Goal: Ask a question

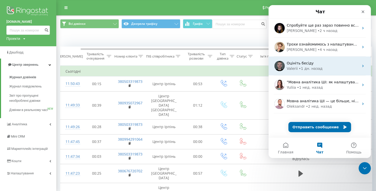
scroll to position [0, 12]
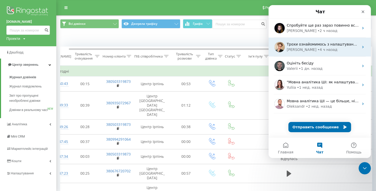
click at [335, 53] on div "Трохи ознайомимось з налаштуваннями та напишемо по результату [PERSON_NAME] • 4…" at bounding box center [320, 47] width 102 height 19
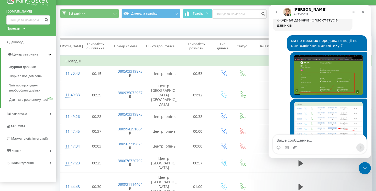
scroll to position [7, 0]
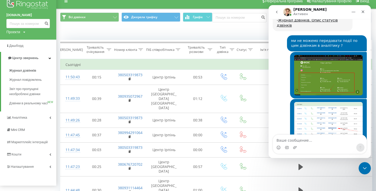
click at [277, 13] on icon "go back" at bounding box center [277, 12] width 4 height 4
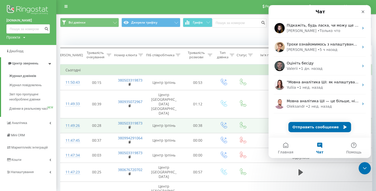
scroll to position [0, 0]
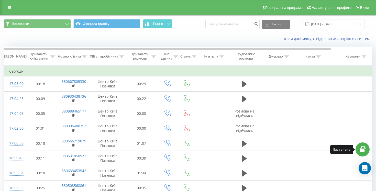
click at [365, 153] on link at bounding box center [363, 149] width 14 height 14
click at [361, 168] on div "Open Intercom Messenger" at bounding box center [365, 169] width 14 height 14
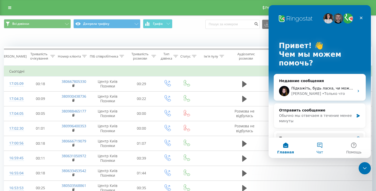
click at [325, 148] on button "Чат" at bounding box center [320, 148] width 34 height 20
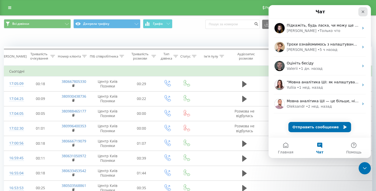
click at [362, 13] on icon "Закрыть" at bounding box center [363, 12] width 4 height 4
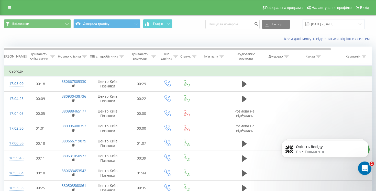
click at [363, 169] on icon "Открыть службу сообщений Intercom" at bounding box center [364, 167] width 8 height 8
